Goal: Transaction & Acquisition: Purchase product/service

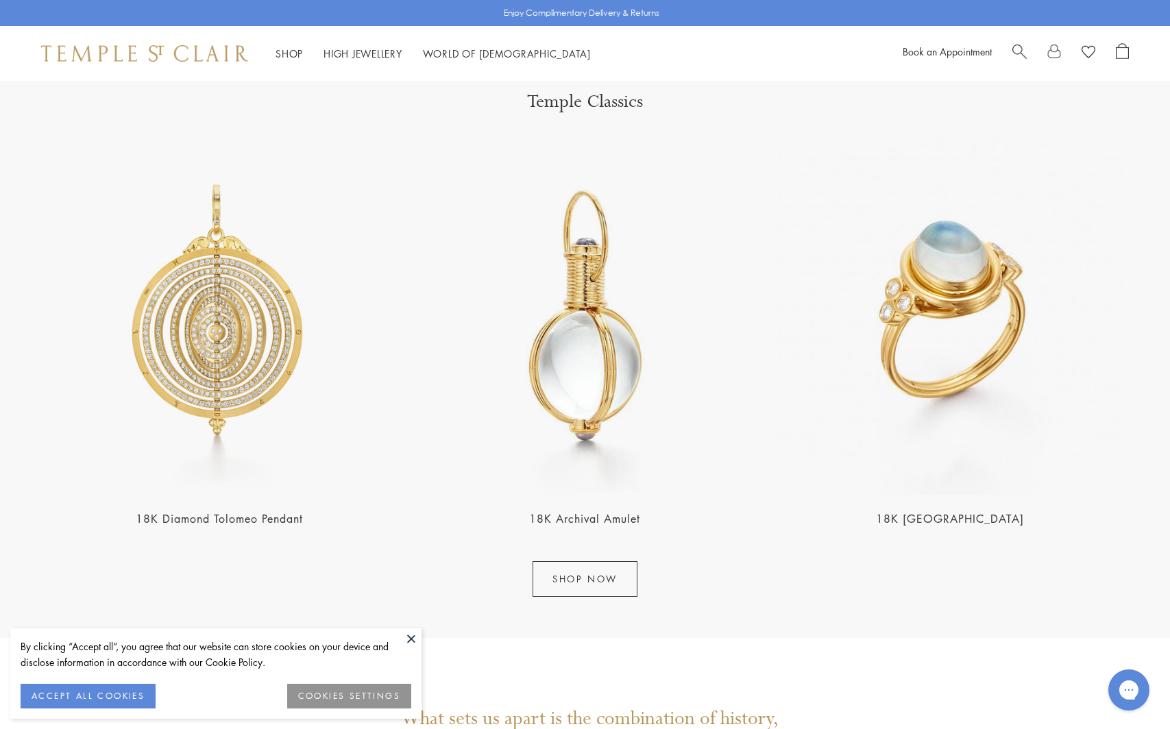
scroll to position [1864, 0]
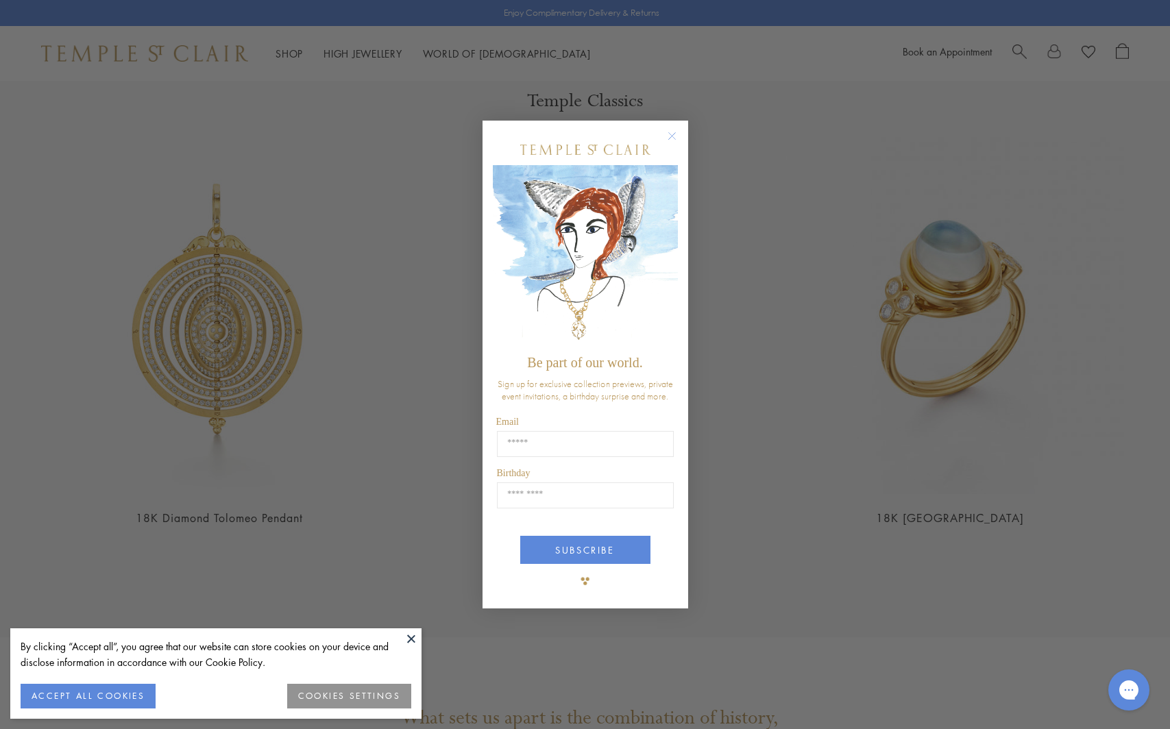
click at [674, 138] on circle "Close dialog" at bounding box center [671, 136] width 16 height 16
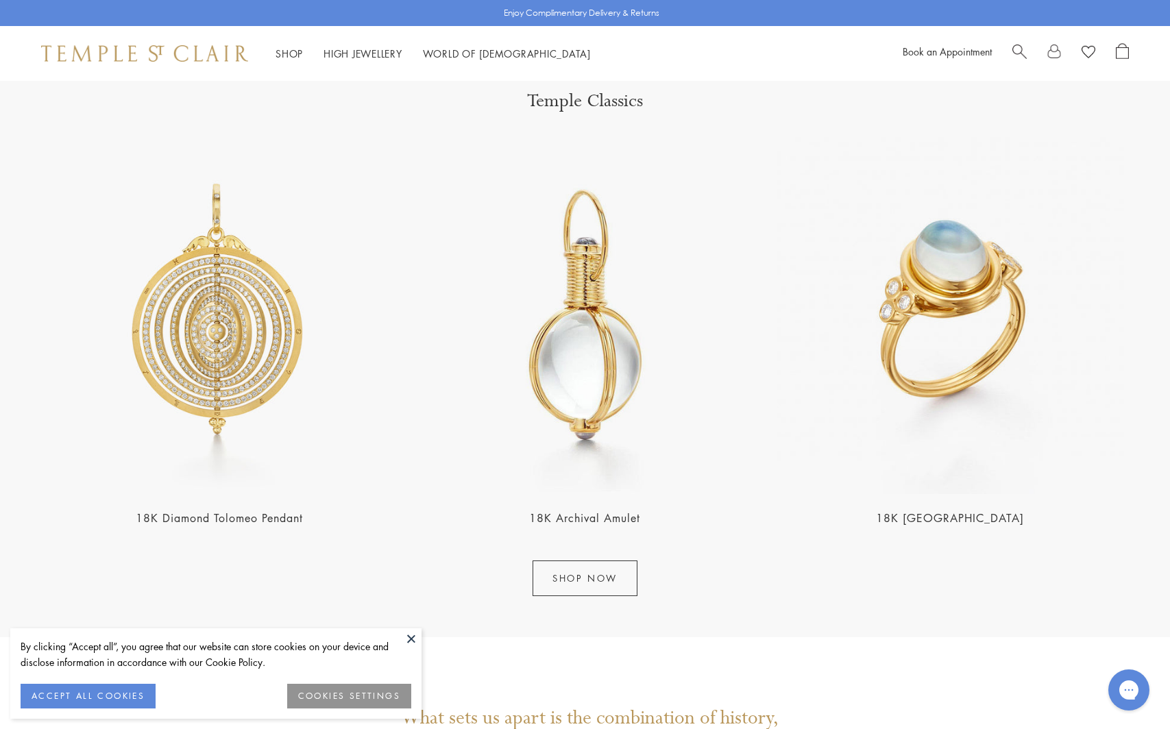
click at [67, 695] on button "ACCEPT ALL COOKIES" at bounding box center [88, 696] width 135 height 25
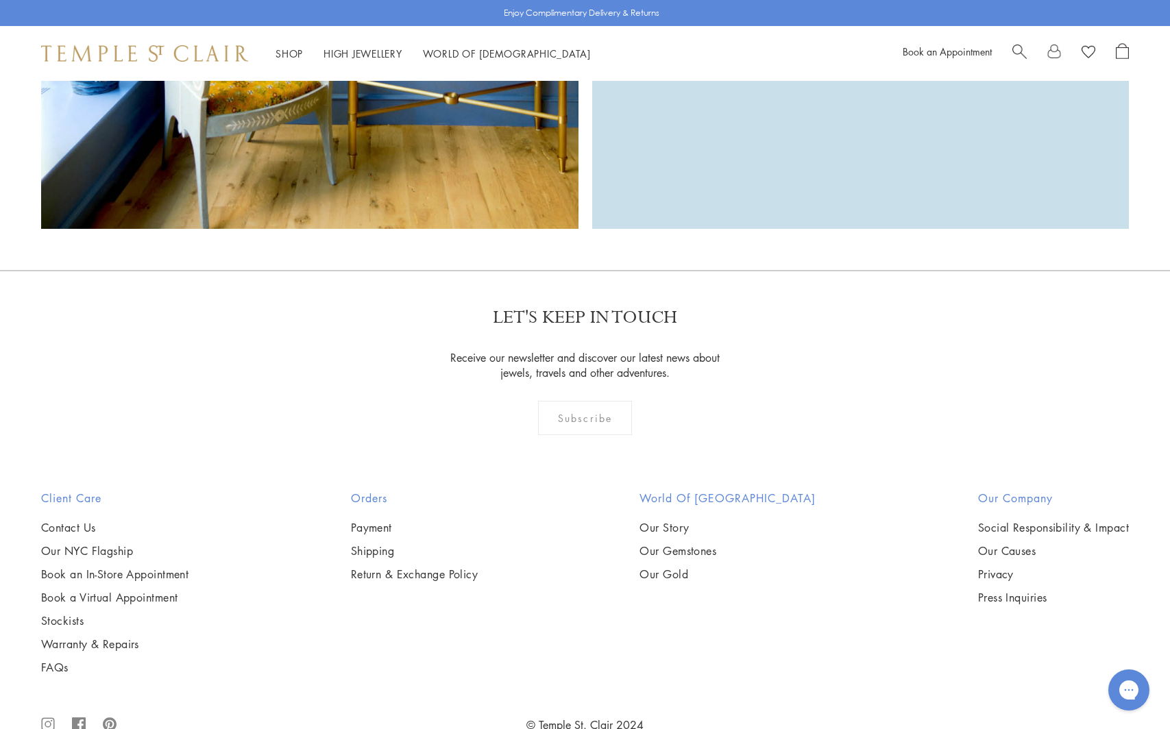
scroll to position [3024, 0]
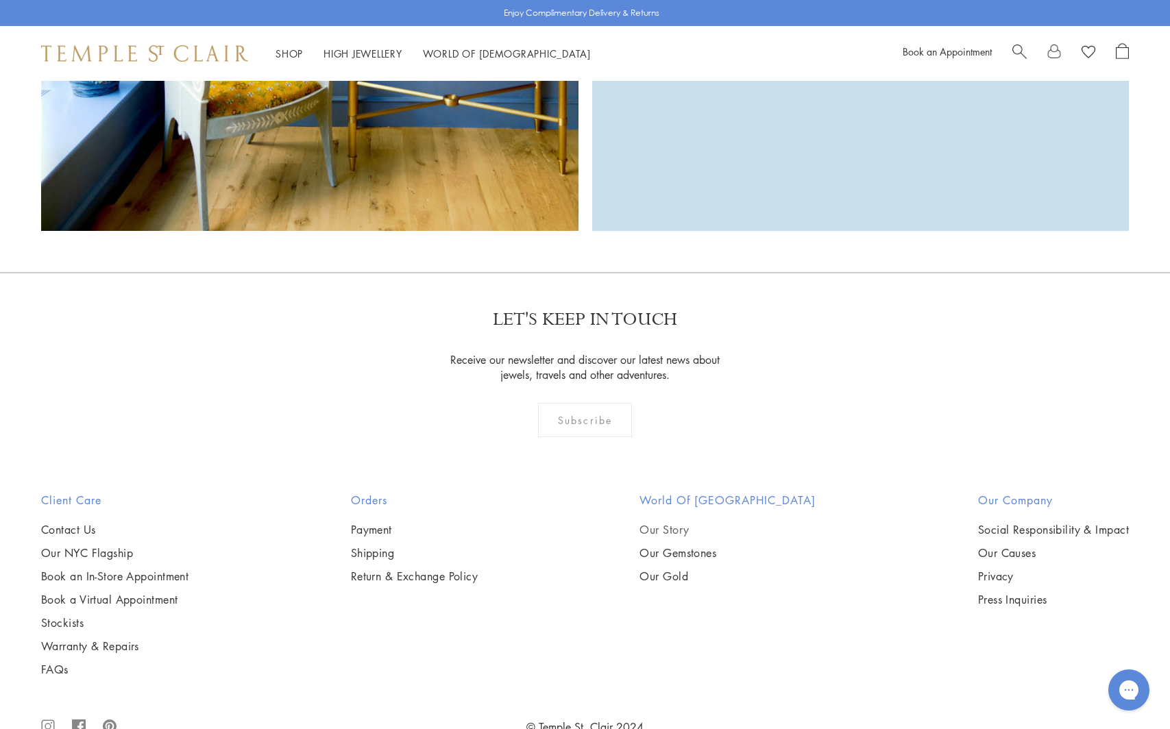
click at [683, 531] on link "Our Story" at bounding box center [727, 529] width 176 height 15
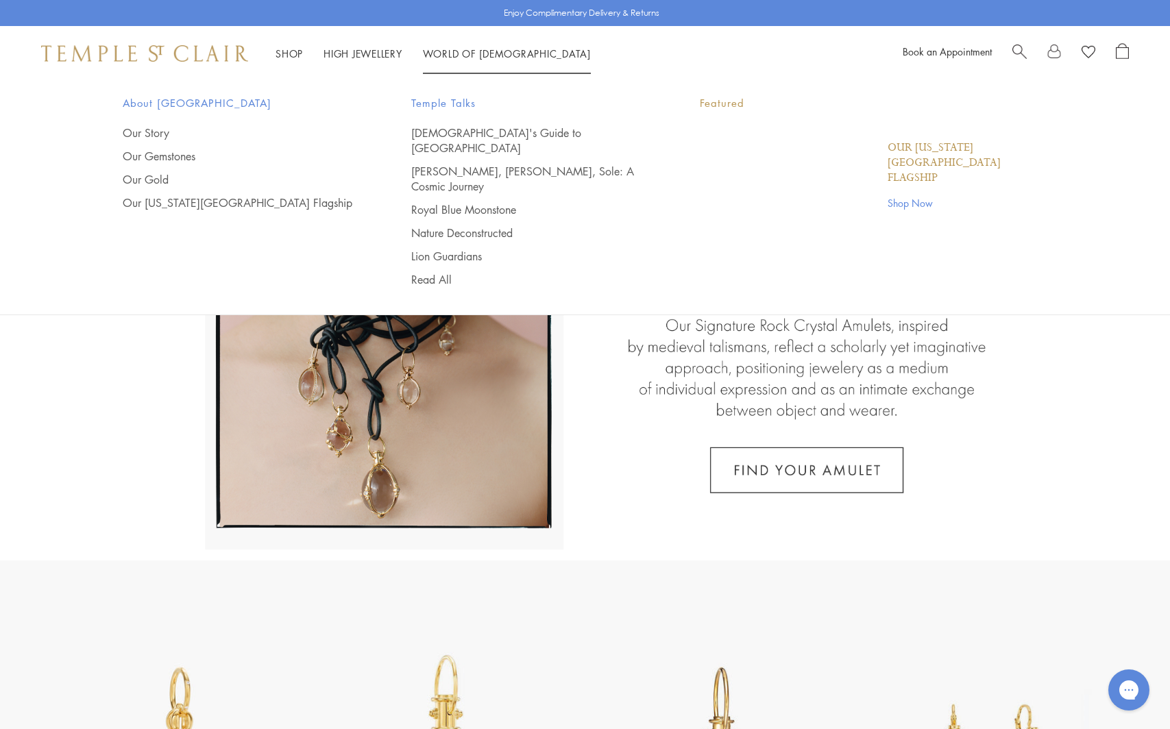
scroll to position [0, 0]
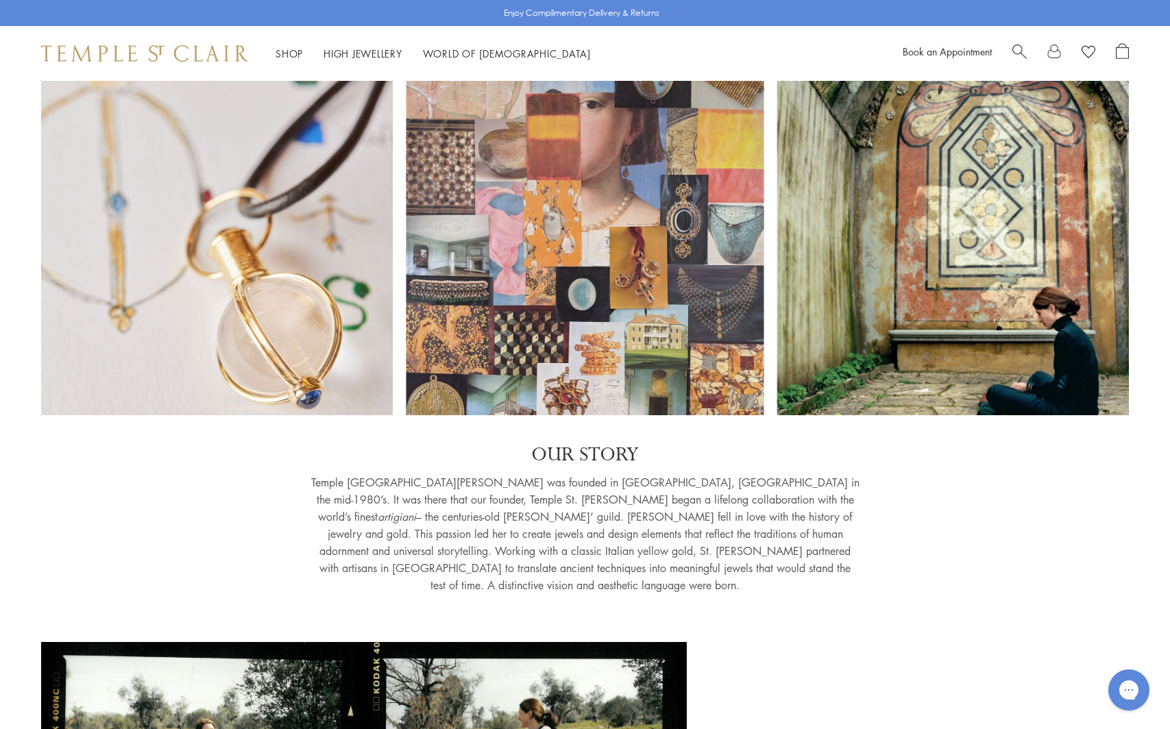
click at [603, 49] on div "Shop Shop Categories Amulets Pendants & Charms Lockets Chains & Leather Cords E…" at bounding box center [585, 53] width 1170 height 55
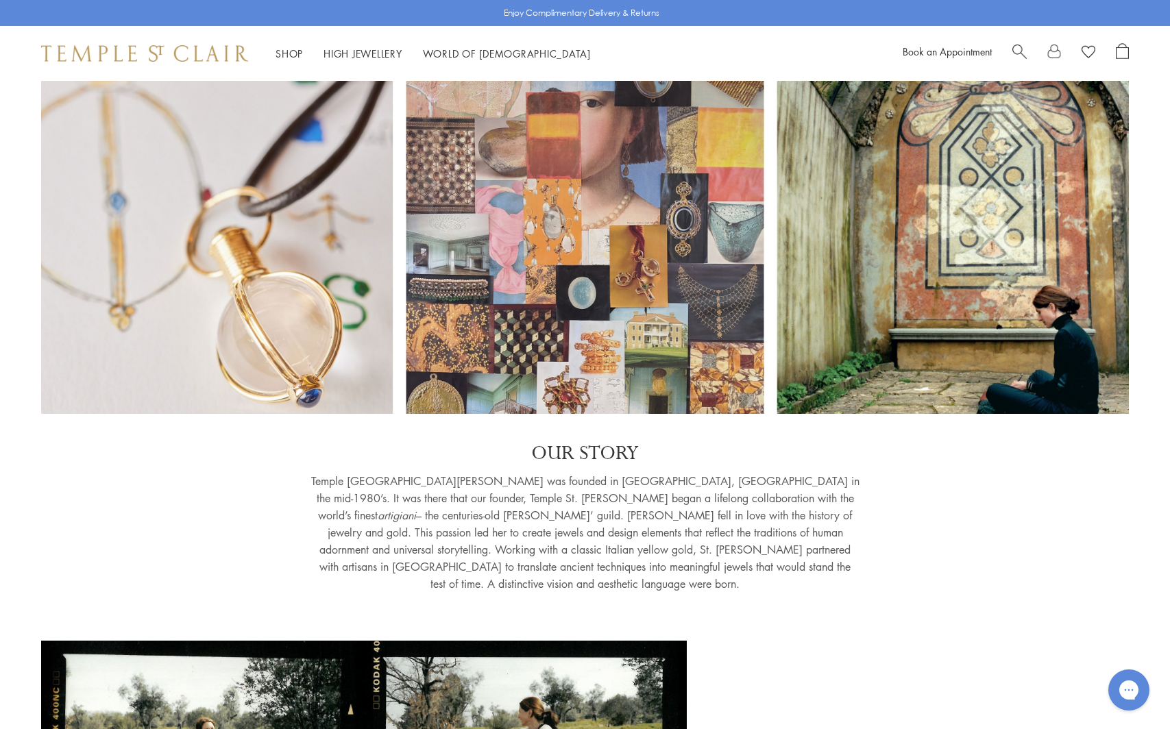
click at [1022, 555] on div "OUR STORY Temple St. Clair was founded in Florence, Italy in the mid-1980’s. It…" at bounding box center [584, 520] width 1087 height 158
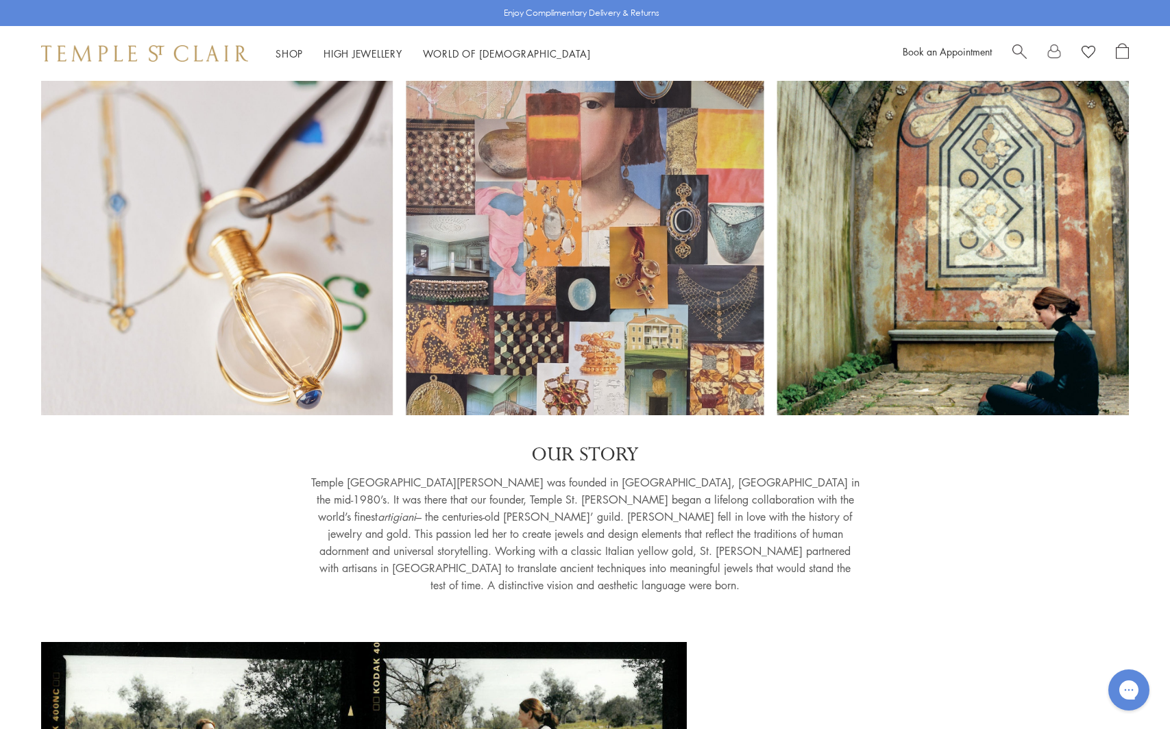
scroll to position [0, 0]
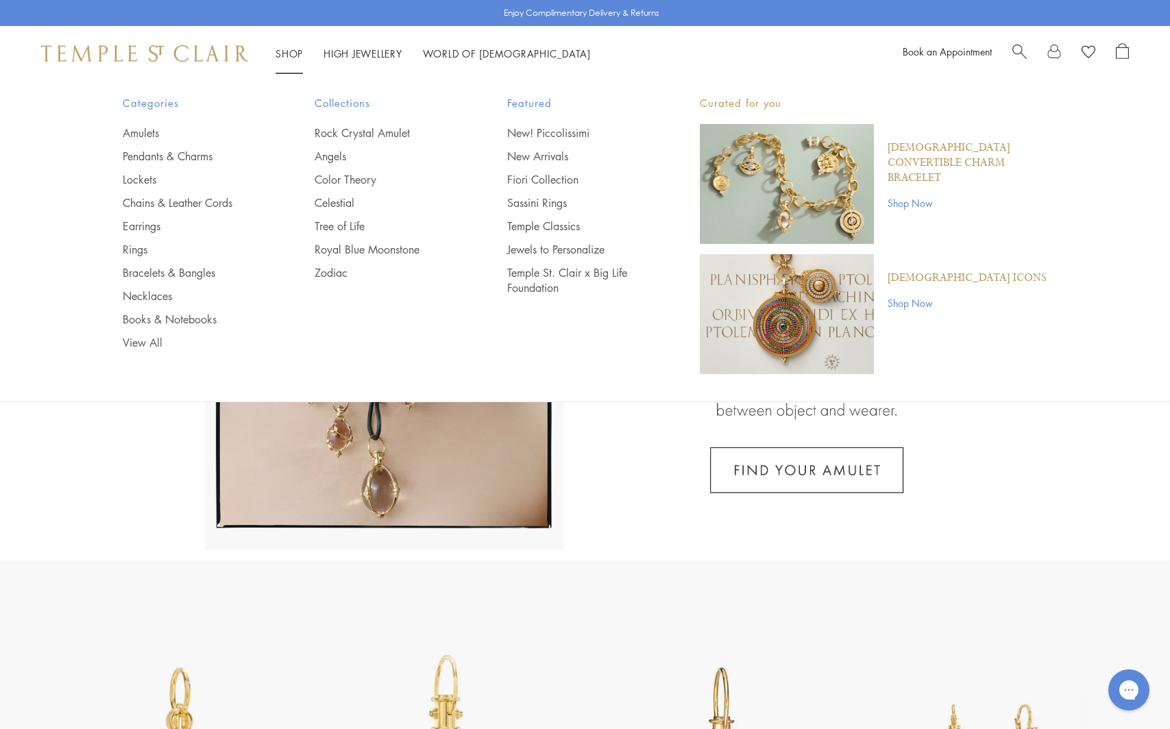
click at [160, 53] on img at bounding box center [144, 53] width 207 height 16
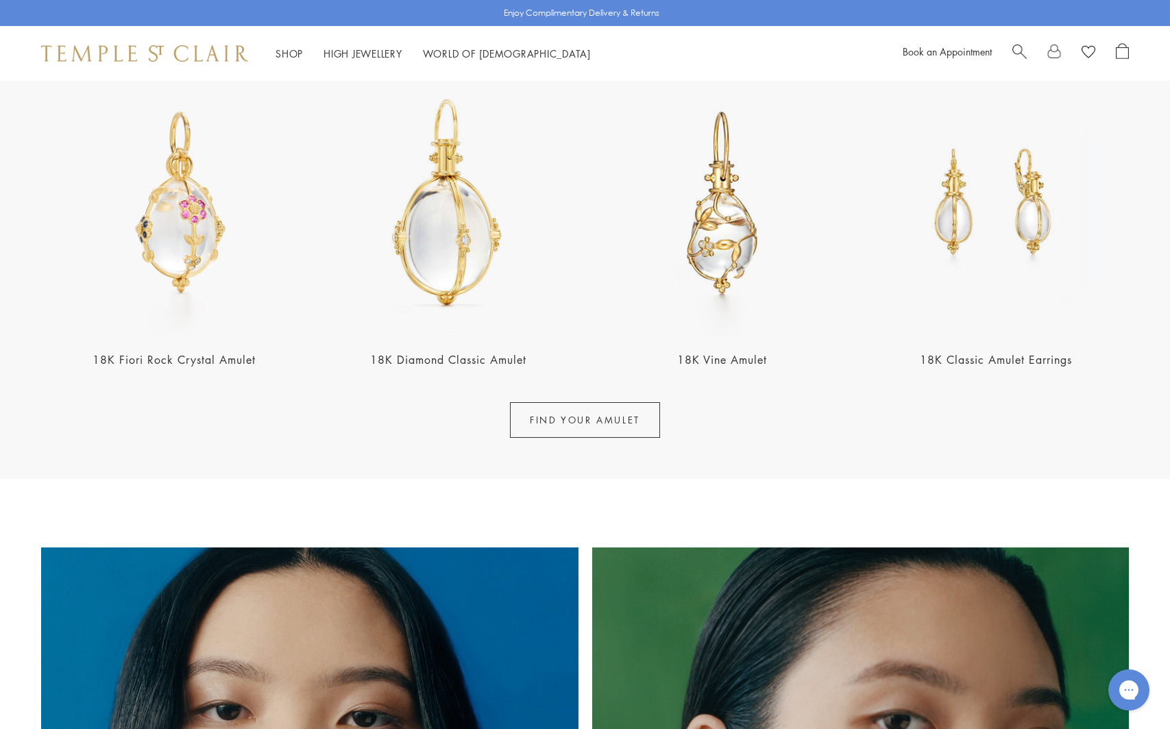
scroll to position [558, 0]
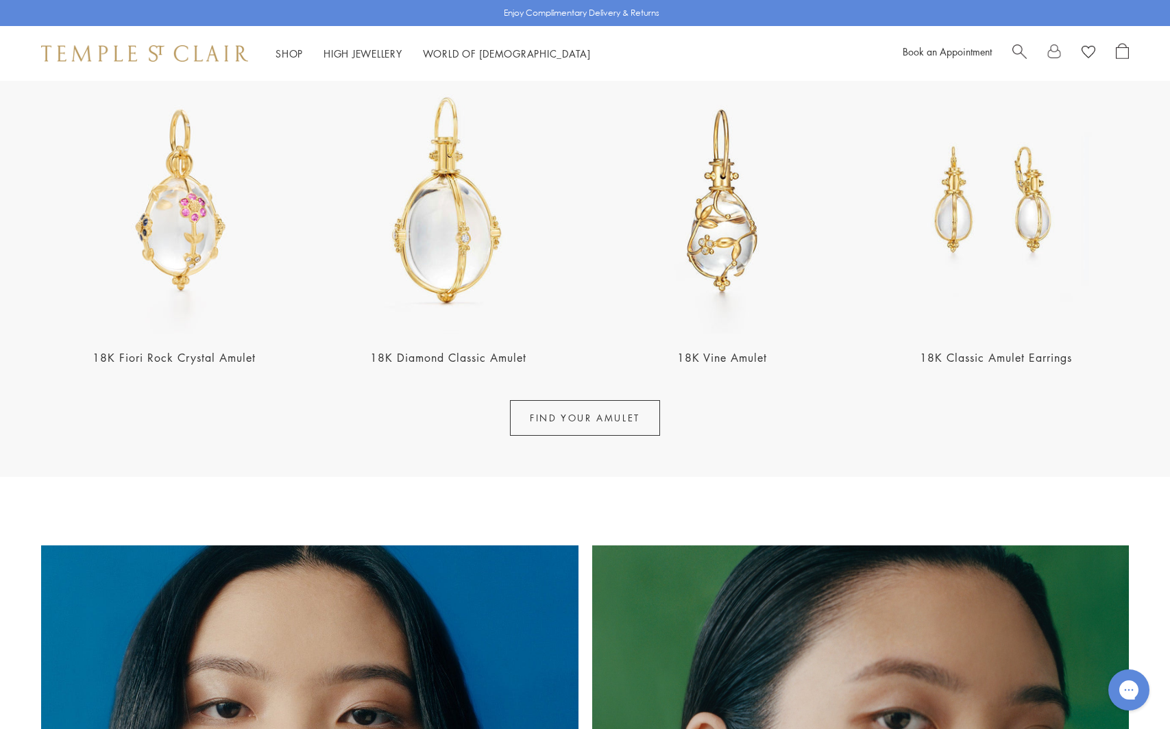
click at [442, 260] on img at bounding box center [448, 201] width 266 height 266
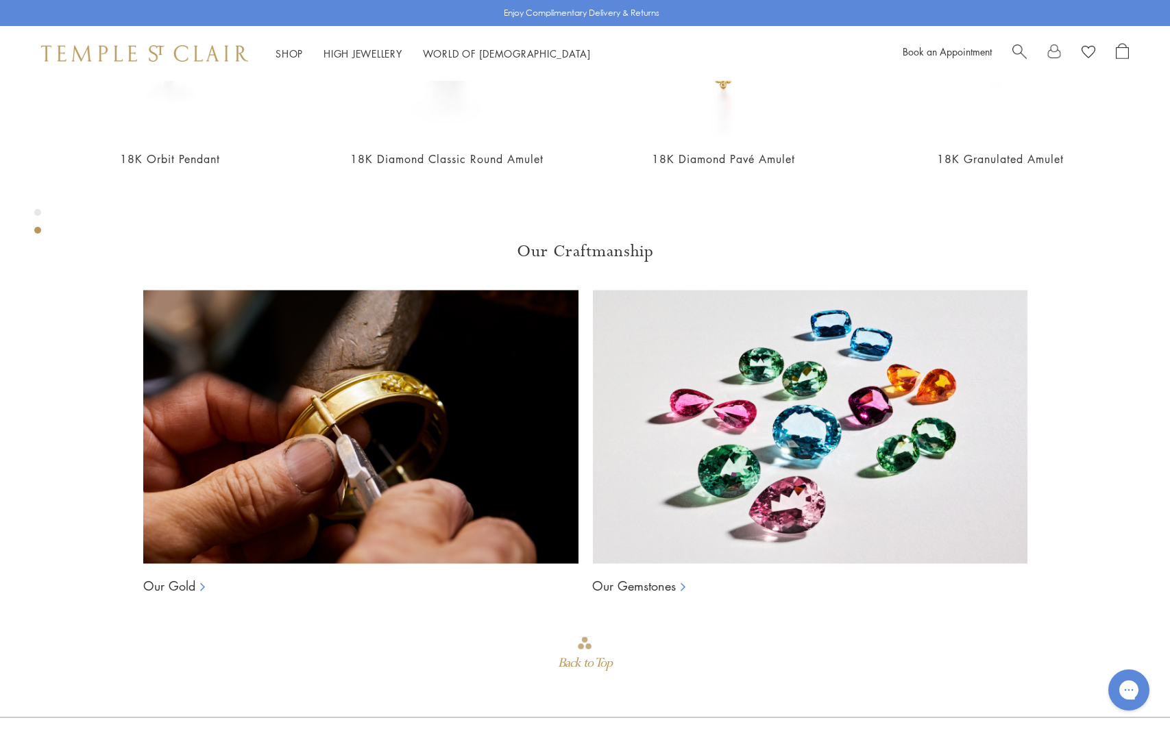
scroll to position [861, 0]
